Goal: Information Seeking & Learning: Find specific fact

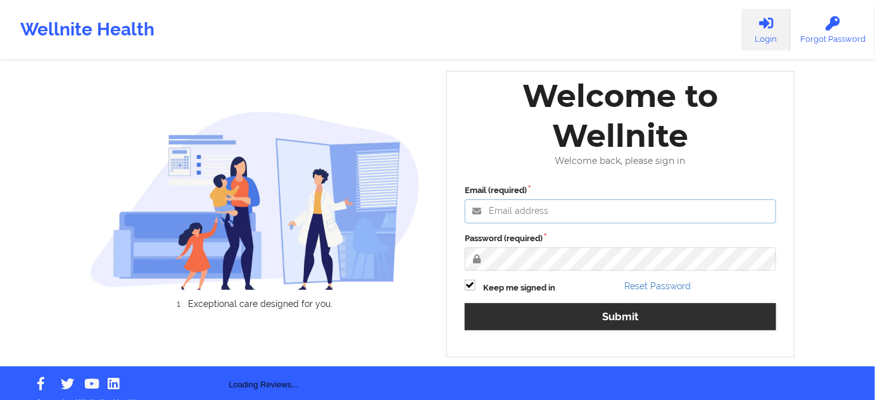
type input "[PERSON_NAME][EMAIL_ADDRESS][PERSON_NAME][DOMAIN_NAME]"
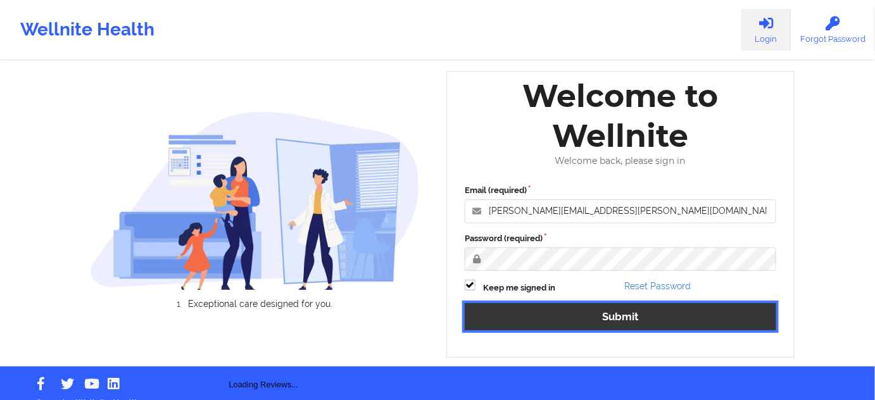
click at [597, 322] on button "Submit" at bounding box center [620, 316] width 311 height 27
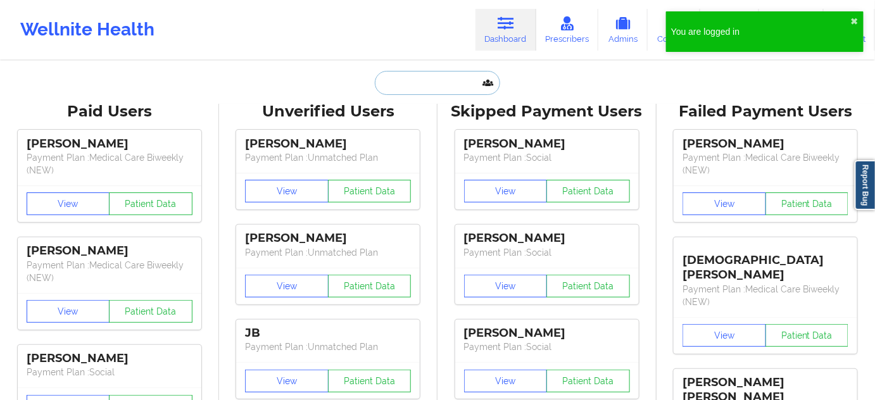
click at [464, 82] on input "text" at bounding box center [437, 83] width 125 height 24
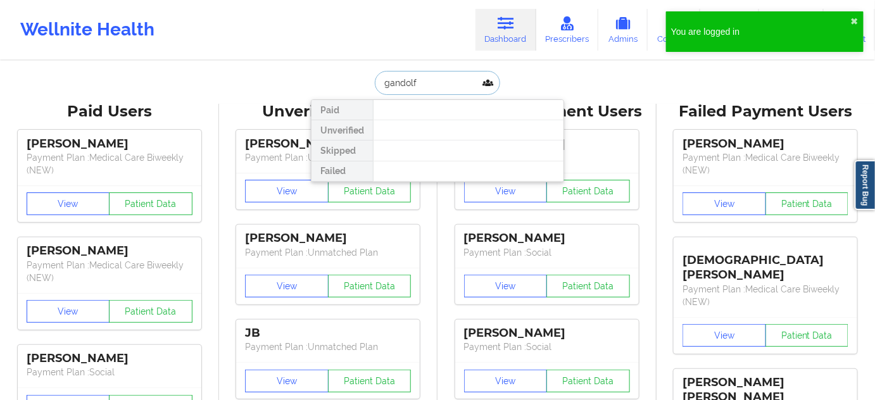
type input "[PERSON_NAME]"
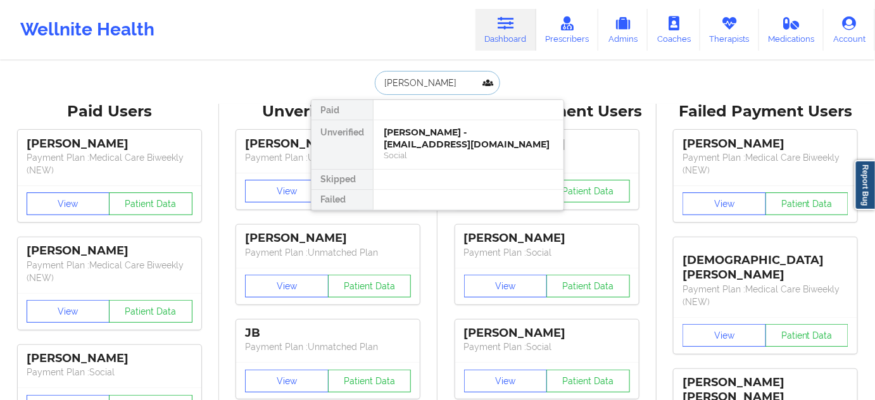
click at [452, 138] on div "[PERSON_NAME] - [EMAIL_ADDRESS][DOMAIN_NAME]" at bounding box center [469, 138] width 170 height 23
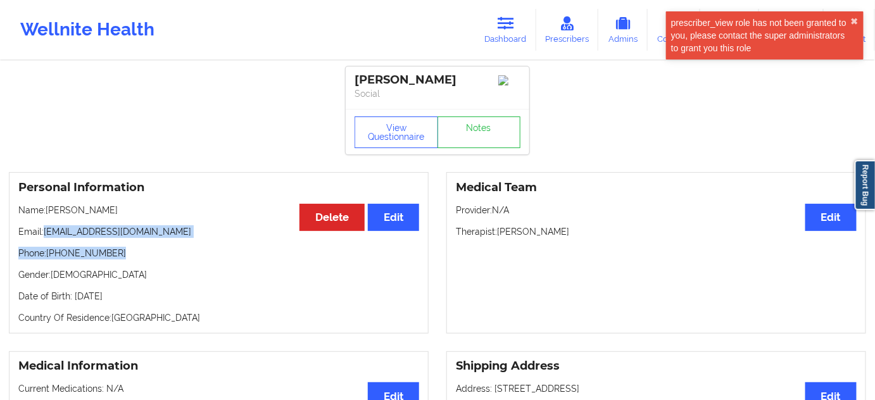
drag, startPoint x: 44, startPoint y: 235, endPoint x: 162, endPoint y: 243, distance: 118.0
click at [165, 242] on div "Personal Information Edit Delete Name: [PERSON_NAME] Email: [EMAIL_ADDRESS][DOM…" at bounding box center [219, 252] width 420 height 161
copy div "[EMAIL_ADDRESS][DOMAIN_NAME] Phone: [PHONE_NUMBER]"
click at [246, 237] on p "Email: [EMAIL_ADDRESS][DOMAIN_NAME]" at bounding box center [218, 231] width 401 height 13
drag, startPoint x: 44, startPoint y: 237, endPoint x: 147, endPoint y: 241, distance: 103.2
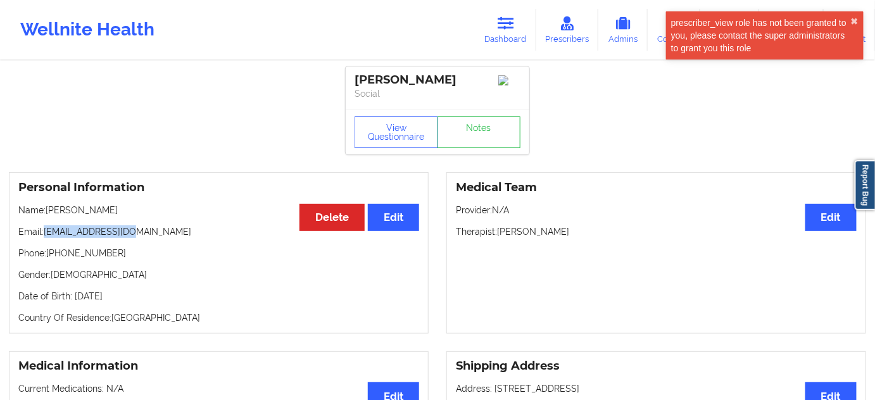
click at [147, 238] on p "Email: [EMAIL_ADDRESS][DOMAIN_NAME]" at bounding box center [218, 231] width 401 height 13
copy p "[EMAIL_ADDRESS][DOMAIN_NAME]"
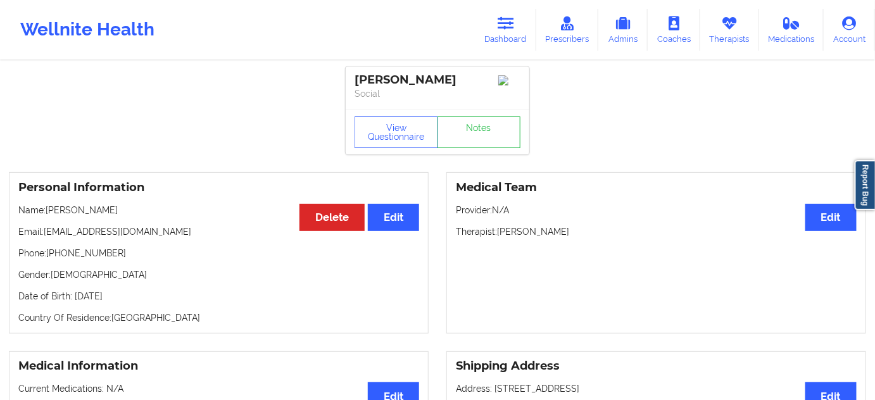
click at [425, 80] on div "[PERSON_NAME]" at bounding box center [437, 80] width 166 height 15
copy div "[PERSON_NAME]"
click at [511, 24] on icon at bounding box center [505, 23] width 16 height 14
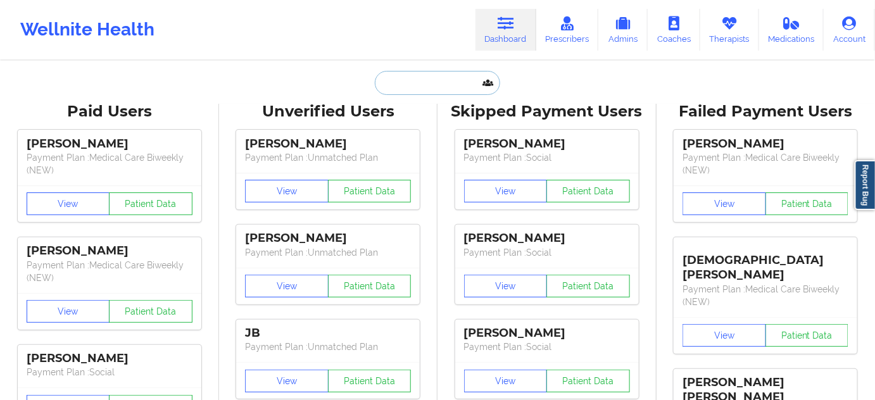
click at [439, 84] on input "text" at bounding box center [437, 83] width 125 height 24
paste input "[PERSON_NAME]"
type input "[PERSON_NAME]"
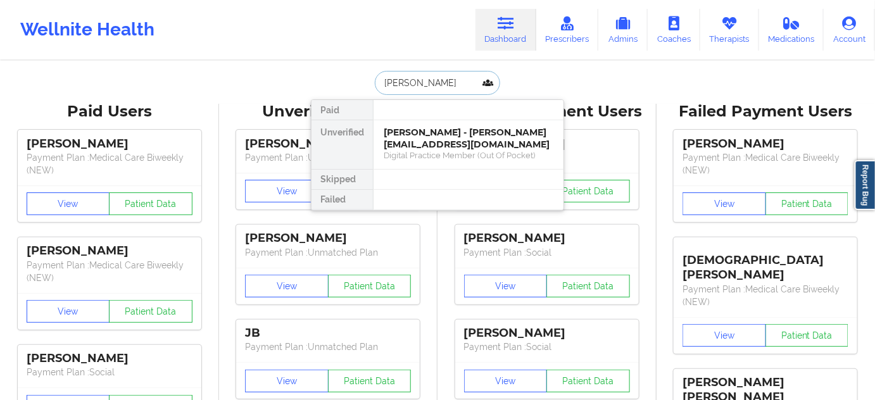
click at [427, 133] on div "[PERSON_NAME] - [PERSON_NAME][EMAIL_ADDRESS][DOMAIN_NAME]" at bounding box center [469, 138] width 170 height 23
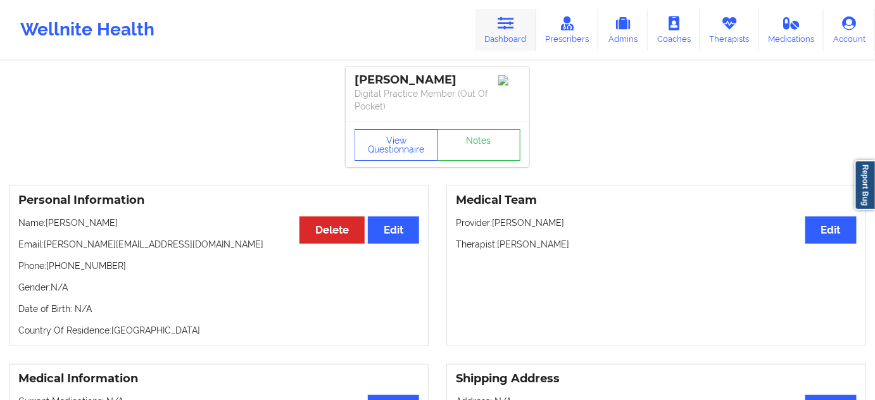
click at [514, 27] on icon at bounding box center [505, 23] width 16 height 14
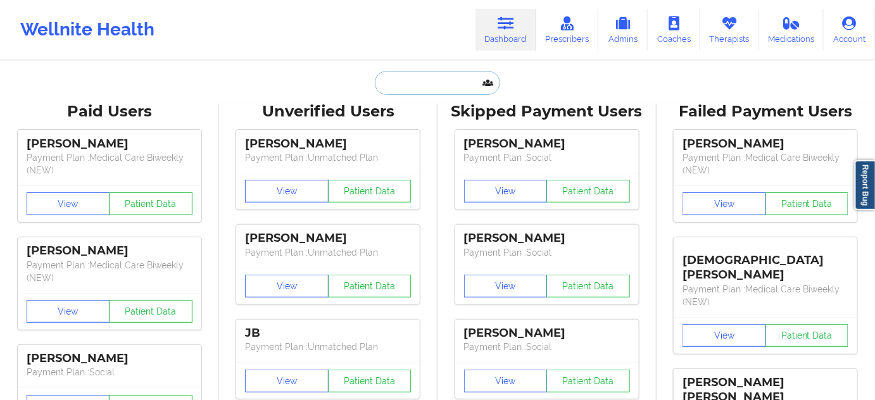
click at [443, 82] on input "text" at bounding box center [437, 83] width 125 height 24
type input "d"
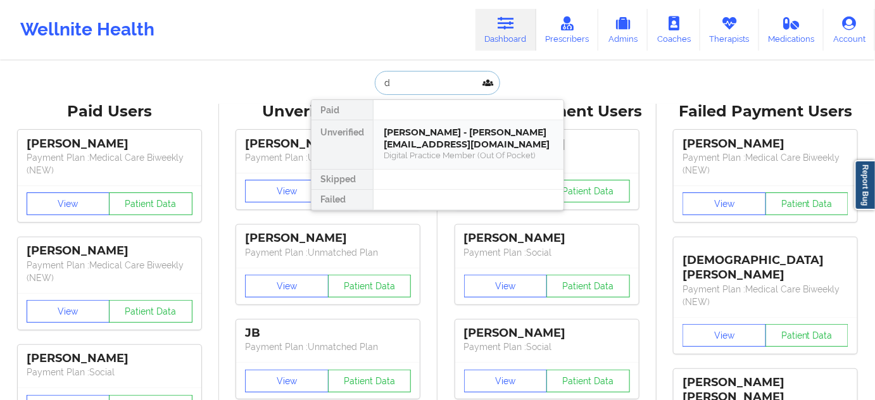
click at [428, 129] on div "[PERSON_NAME] - [PERSON_NAME][EMAIL_ADDRESS][DOMAIN_NAME]" at bounding box center [469, 138] width 170 height 23
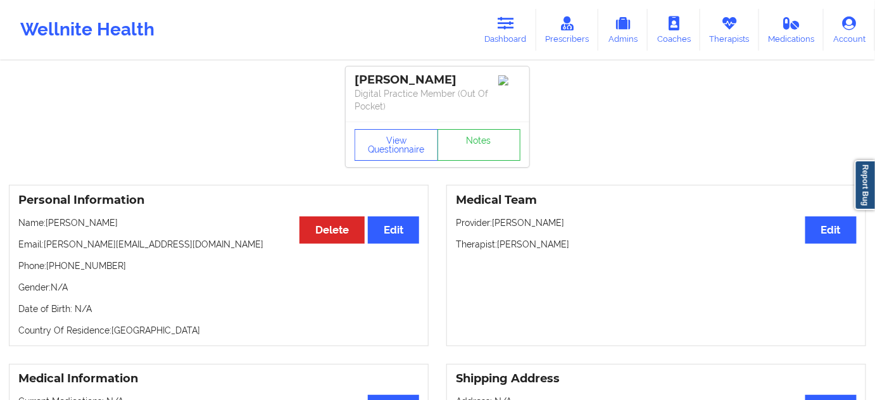
click at [380, 78] on div "[PERSON_NAME]" at bounding box center [437, 80] width 166 height 15
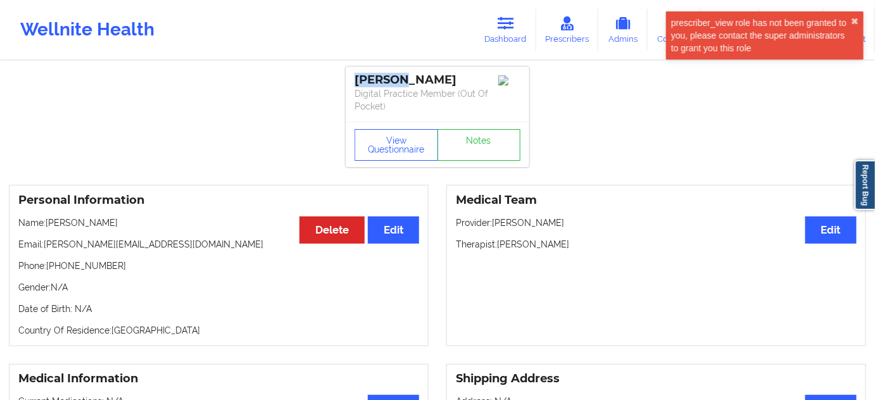
click at [380, 78] on div "[PERSON_NAME]" at bounding box center [437, 80] width 166 height 15
copy div "[PERSON_NAME]"
drag, startPoint x: 448, startPoint y: 75, endPoint x: 323, endPoint y: 69, distance: 124.8
copy div "[PERSON_NAME]"
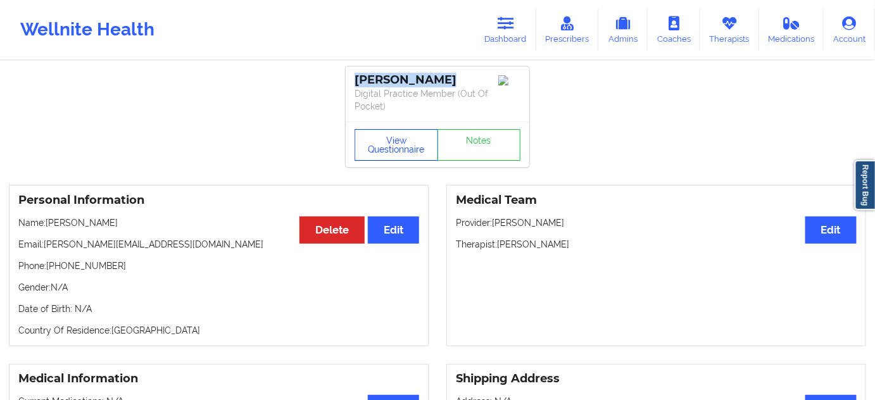
click at [400, 155] on button "View Questionnaire" at bounding box center [396, 145] width 84 height 32
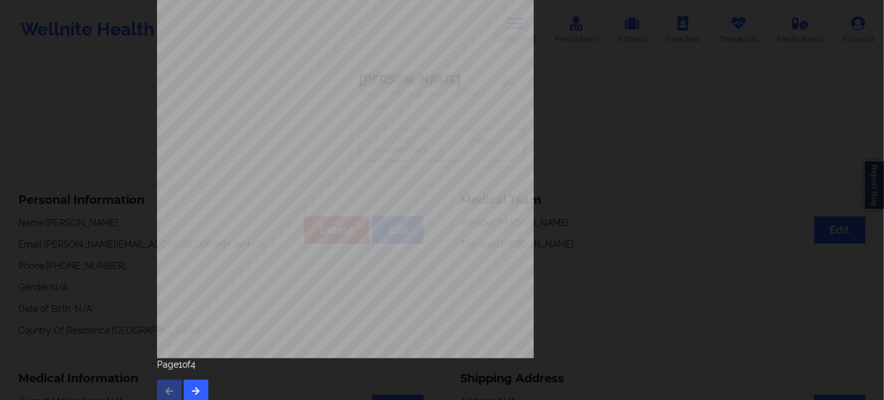
scroll to position [204, 0]
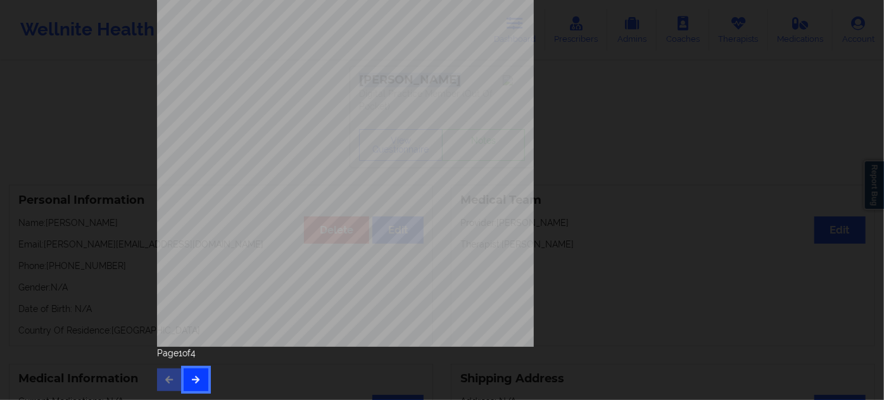
click at [192, 385] on button "button" at bounding box center [196, 379] width 25 height 23
click at [194, 377] on icon "button" at bounding box center [196, 379] width 11 height 8
click at [195, 379] on icon "button" at bounding box center [196, 379] width 11 height 8
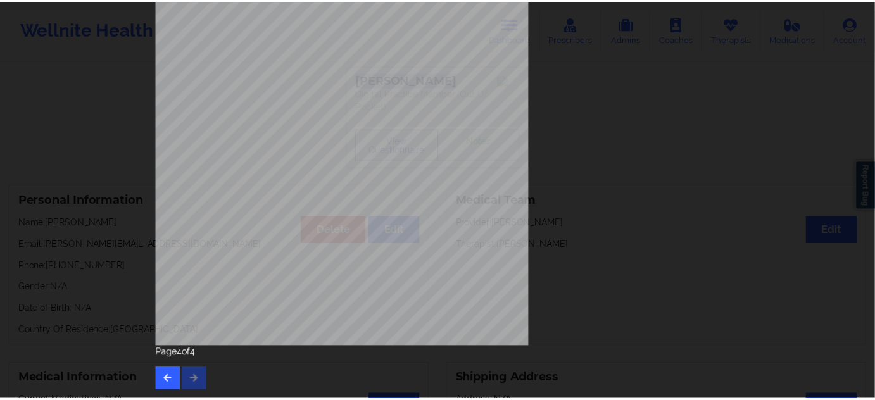
scroll to position [0, 0]
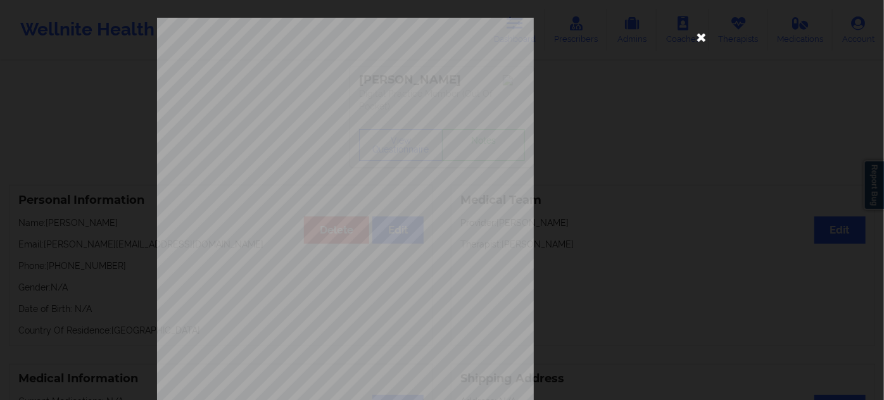
click at [700, 35] on icon at bounding box center [701, 37] width 20 height 20
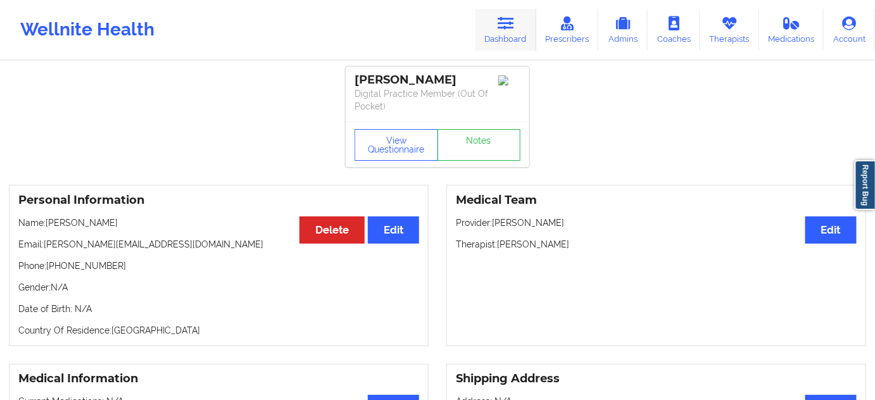
click at [508, 23] on icon at bounding box center [505, 23] width 16 height 14
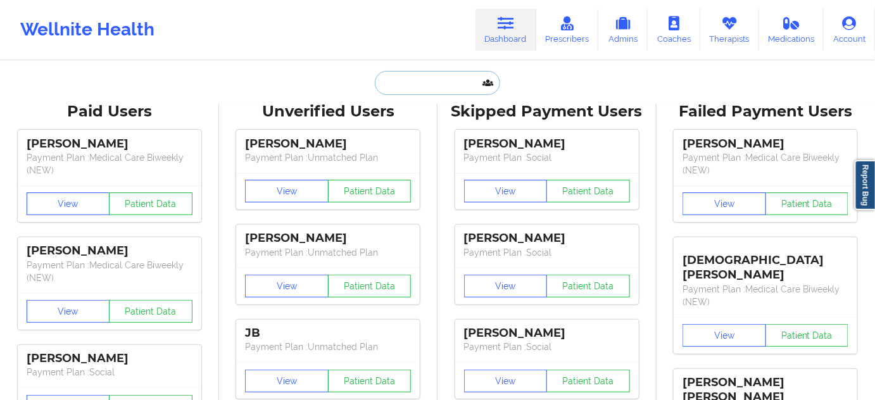
click at [446, 83] on input "text" at bounding box center [437, 83] width 125 height 24
paste input "[PERSON_NAME]"
type input "[PERSON_NAME]"
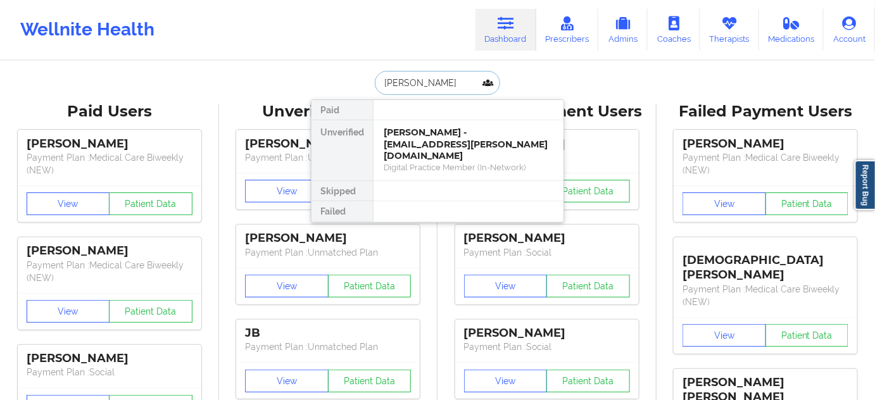
click at [431, 140] on div "[PERSON_NAME] - [EMAIL_ADDRESS][PERSON_NAME][DOMAIN_NAME]" at bounding box center [469, 144] width 170 height 35
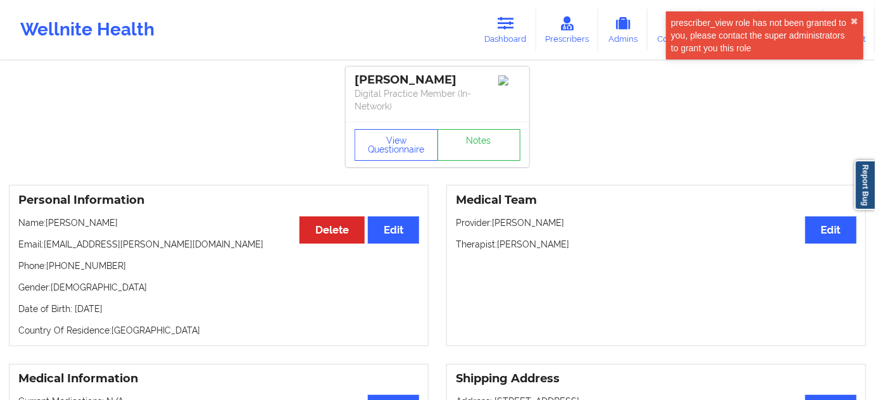
drag, startPoint x: 468, startPoint y: 83, endPoint x: 356, endPoint y: 78, distance: 112.1
click at [356, 78] on div "[PERSON_NAME]" at bounding box center [437, 80] width 166 height 15
copy div "[PERSON_NAME]"
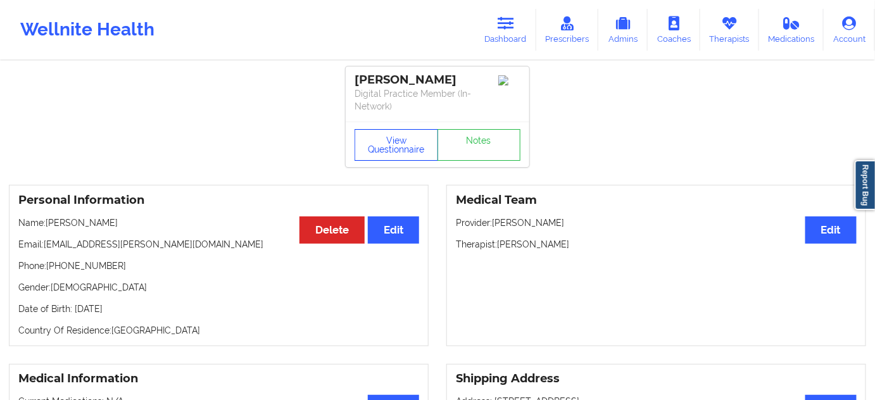
click at [408, 157] on button "View Questionnaire" at bounding box center [396, 145] width 84 height 32
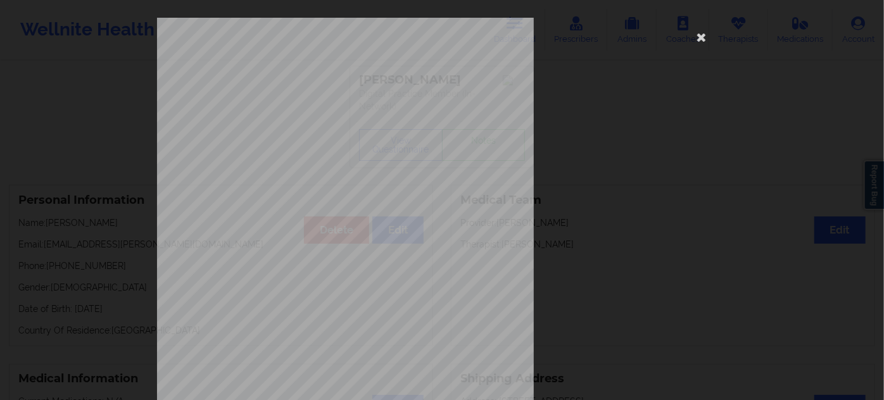
scroll to position [204, 0]
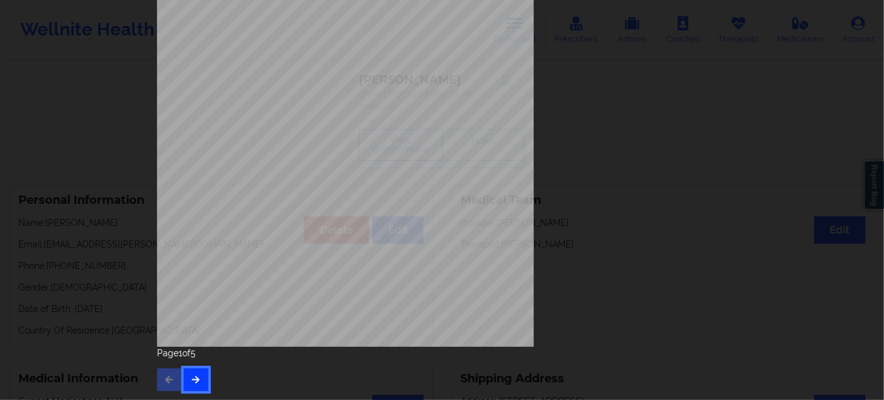
click at [193, 383] on icon "button" at bounding box center [196, 379] width 11 height 8
click at [197, 381] on icon "button" at bounding box center [196, 379] width 11 height 8
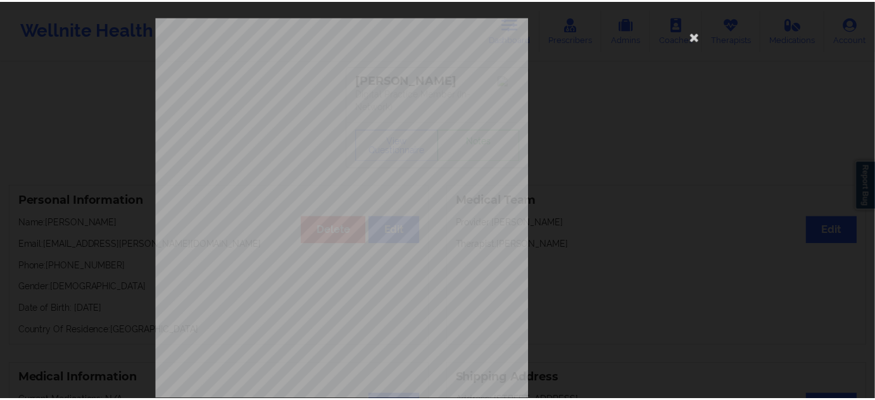
scroll to position [0, 0]
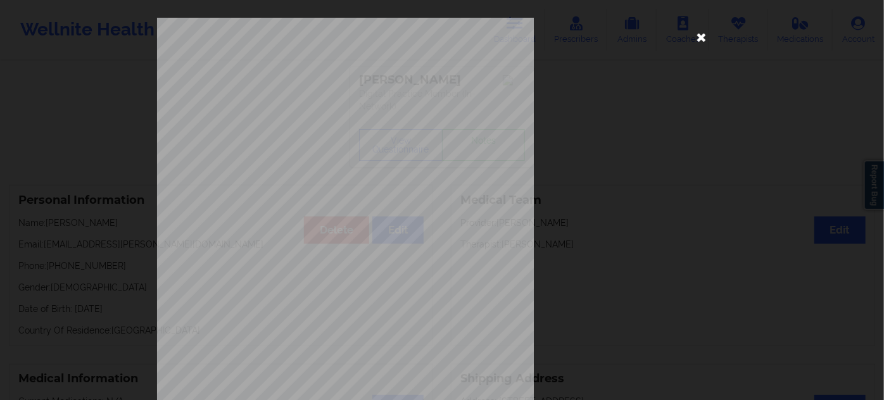
click at [691, 34] on icon at bounding box center [701, 37] width 20 height 20
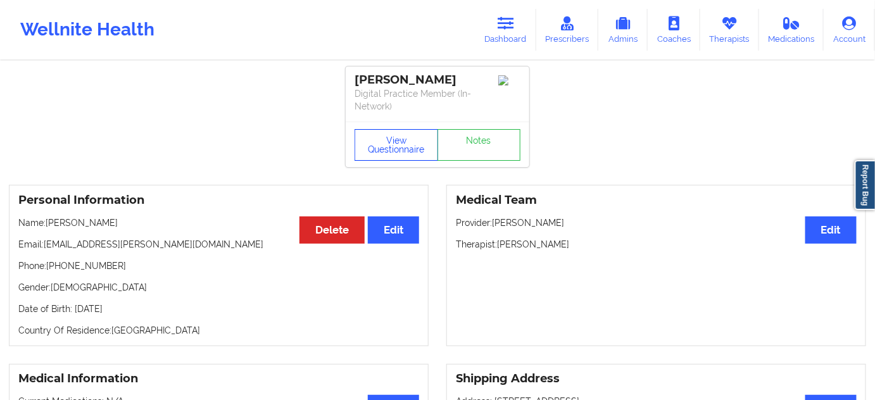
click at [410, 143] on button "View Questionnaire" at bounding box center [396, 145] width 84 height 32
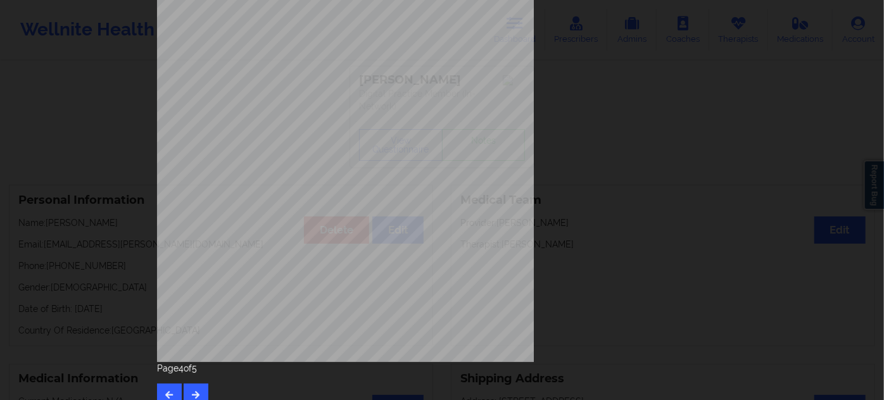
scroll to position [204, 0]
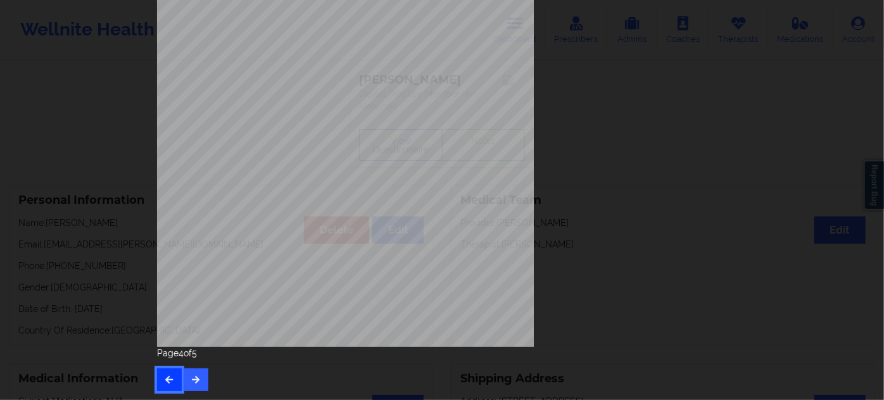
click at [171, 380] on icon "button" at bounding box center [169, 379] width 11 height 8
click at [165, 382] on icon "button" at bounding box center [169, 379] width 11 height 8
click at [174, 397] on div "Feeling nervous, anxious, or on edge Not being able to stop or control worrying…" at bounding box center [441, 102] width 587 height 595
click at [171, 384] on button "button" at bounding box center [169, 379] width 25 height 23
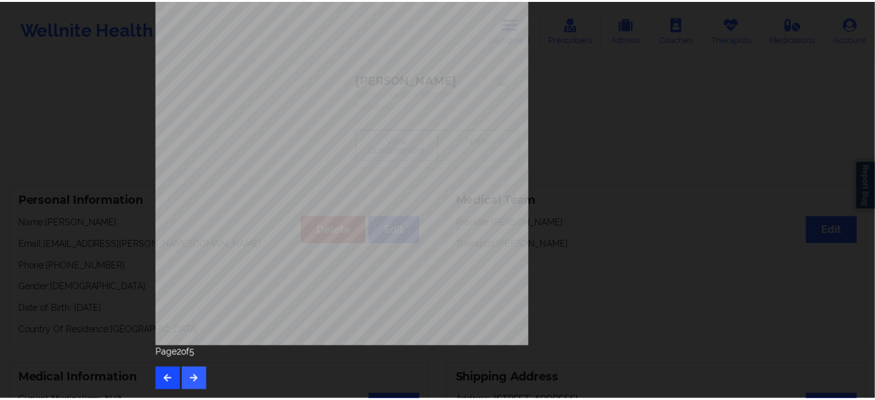
scroll to position [0, 0]
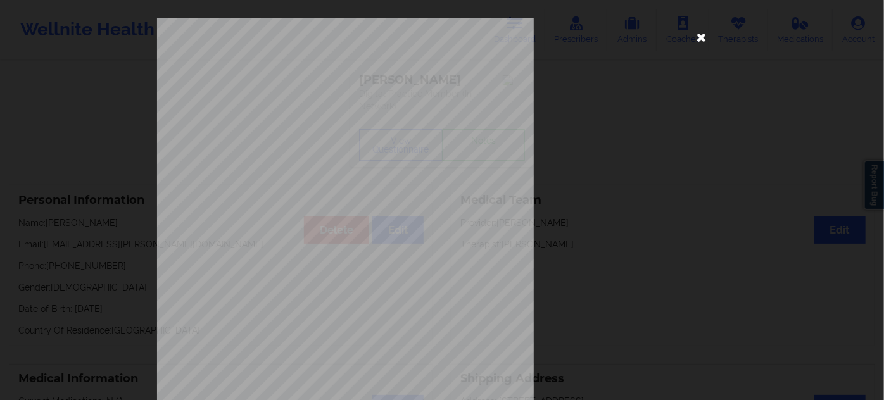
click at [694, 40] on icon at bounding box center [701, 37] width 20 height 20
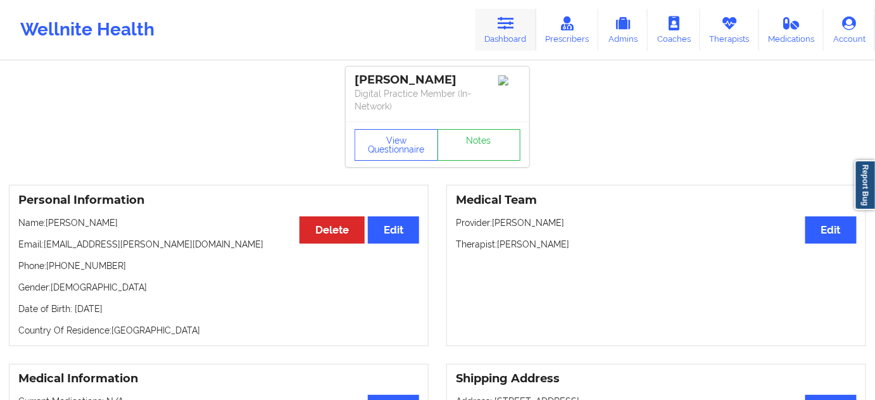
click at [493, 37] on link "Dashboard" at bounding box center [505, 30] width 61 height 42
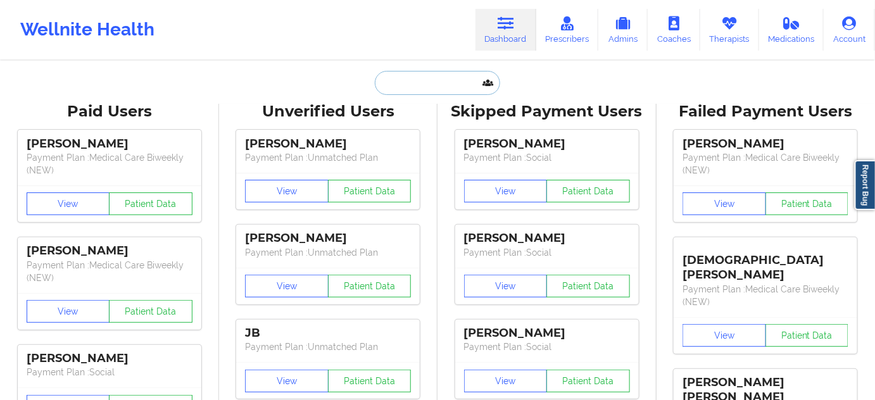
click at [452, 80] on input "text" at bounding box center [437, 83] width 125 height 24
paste input "[EMAIL_ADDRESS][DOMAIN_NAME]"
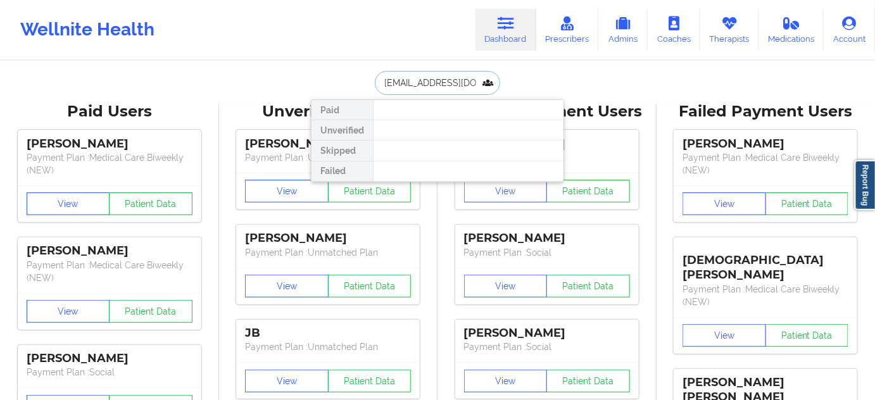
paste input "[PERSON_NAME]"
click at [418, 84] on input "[PERSON_NAME]" at bounding box center [437, 83] width 125 height 24
type input "[PERSON_NAME]"
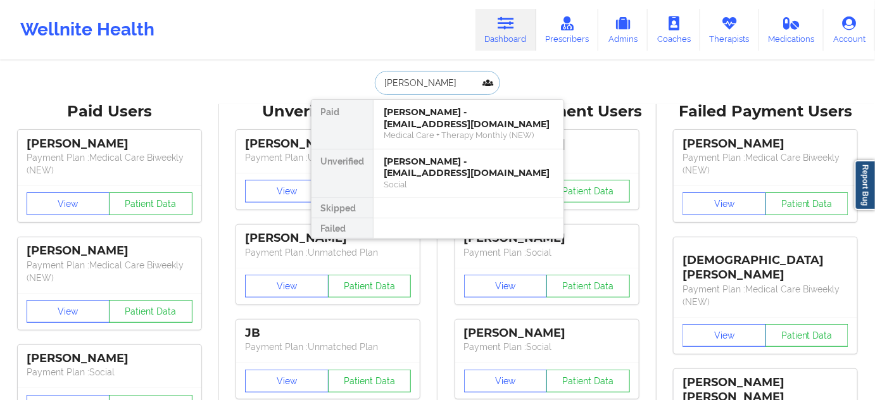
click at [423, 130] on div "Medical Care + Therapy Monthly (NEW)" at bounding box center [469, 135] width 170 height 11
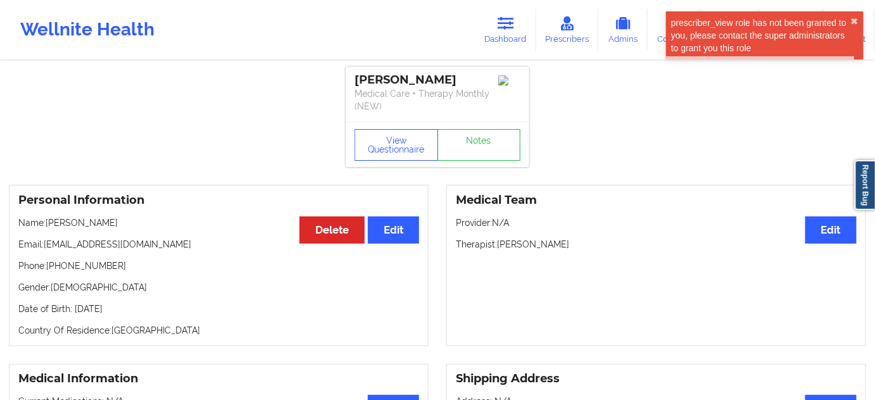
drag, startPoint x: 469, startPoint y: 82, endPoint x: 354, endPoint y: 77, distance: 115.3
click at [354, 77] on div "[PERSON_NAME] Medical Care + Therapy Monthly (NEW)" at bounding box center [438, 93] width 184 height 55
copy div "[PERSON_NAME]"
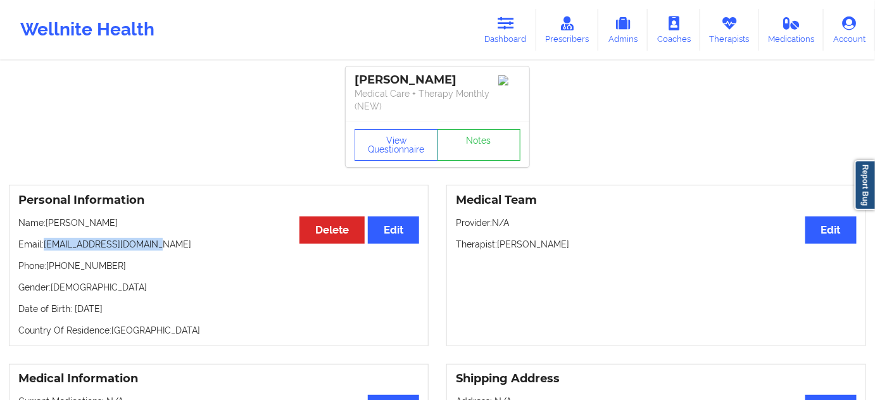
drag, startPoint x: 43, startPoint y: 244, endPoint x: 167, endPoint y: 254, distance: 124.5
click at [164, 247] on p "Email: [EMAIL_ADDRESS][DOMAIN_NAME]" at bounding box center [218, 244] width 401 height 13
click at [182, 272] on div "Personal Information Edit Delete Name: [PERSON_NAME] Email: [EMAIL_ADDRESS][DOM…" at bounding box center [219, 265] width 420 height 161
drag, startPoint x: 49, startPoint y: 244, endPoint x: 91, endPoint y: 242, distance: 41.2
click at [91, 242] on p "Email: [EMAIL_ADDRESS][DOMAIN_NAME]" at bounding box center [218, 244] width 401 height 13
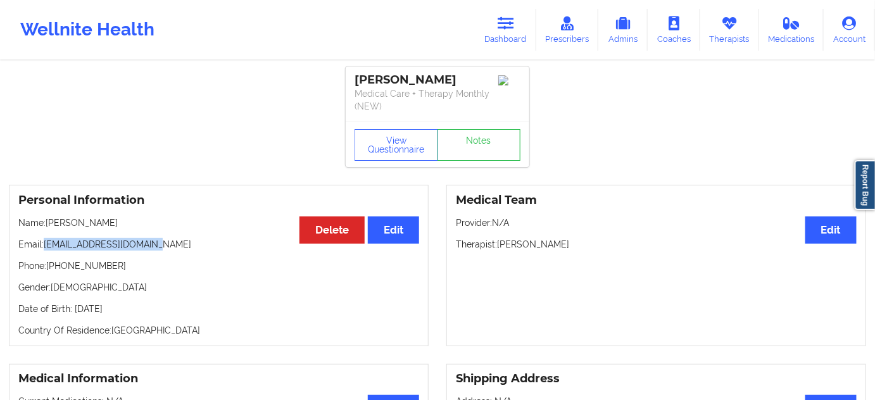
drag, startPoint x: 44, startPoint y: 242, endPoint x: 192, endPoint y: 239, distance: 147.5
click at [188, 239] on p "Email: [EMAIL_ADDRESS][DOMAIN_NAME]" at bounding box center [218, 244] width 401 height 13
drag, startPoint x: 477, startPoint y: 77, endPoint x: 356, endPoint y: 67, distance: 121.3
click at [356, 69] on div "[PERSON_NAME] Medical Care + Therapy Monthly (NEW)" at bounding box center [438, 93] width 184 height 55
copy div "[PERSON_NAME]"
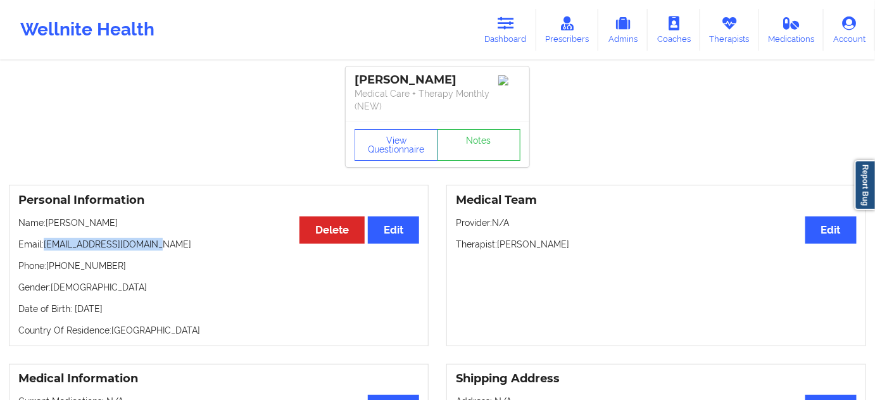
copy div "[PERSON_NAME]"
